Goal: Information Seeking & Learning: Learn about a topic

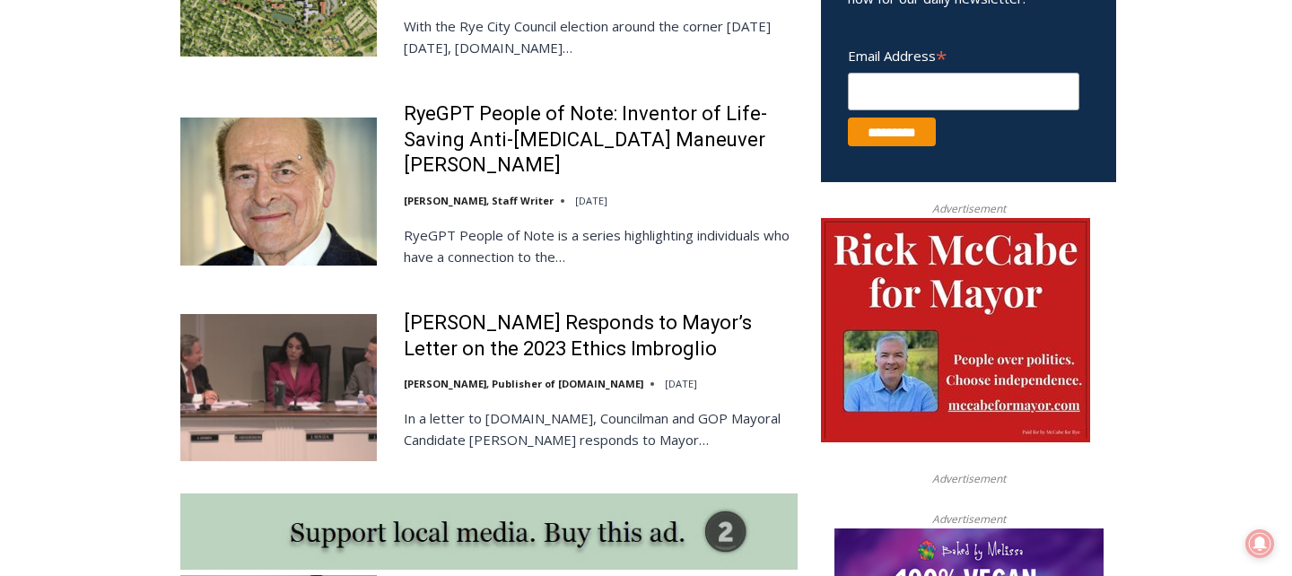
scroll to position [1175, 0]
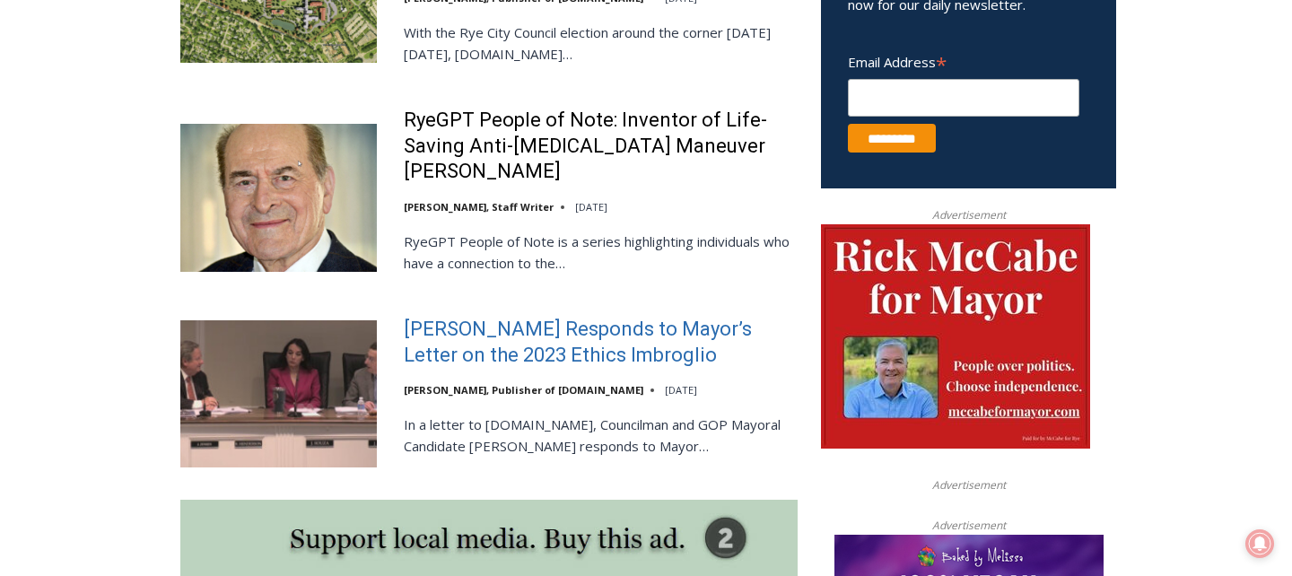
click at [476, 328] on link "[PERSON_NAME] Responds to Mayor’s Letter on the 2023 Ethics Imbroglio" at bounding box center [601, 342] width 394 height 51
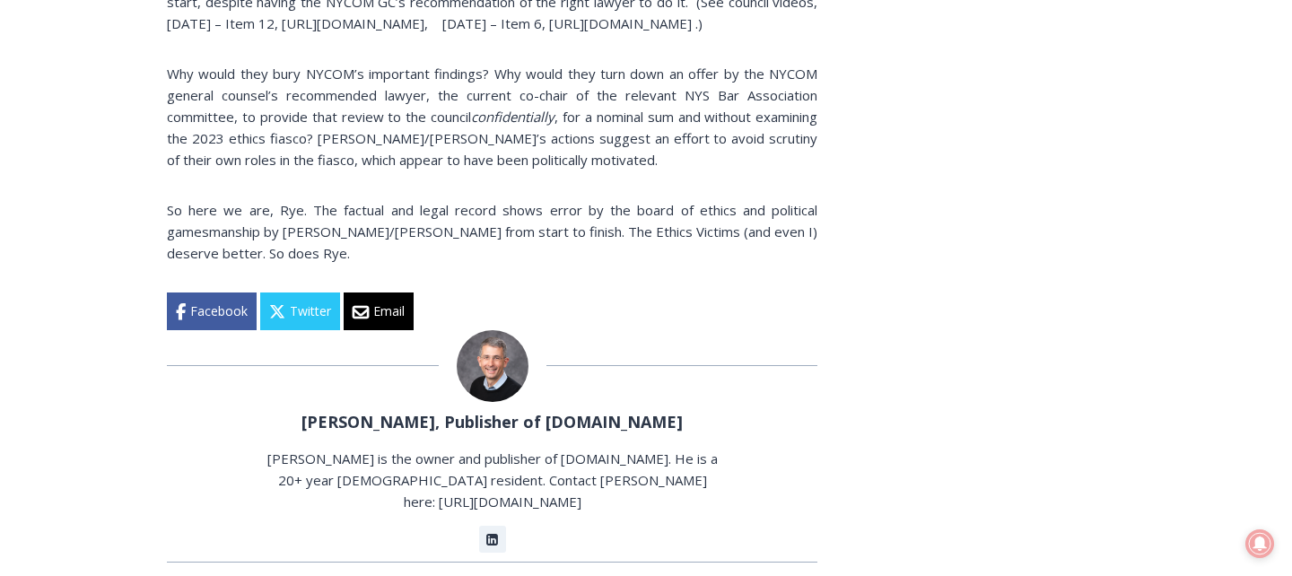
scroll to position [3549, 0]
